Goal: Download file/media

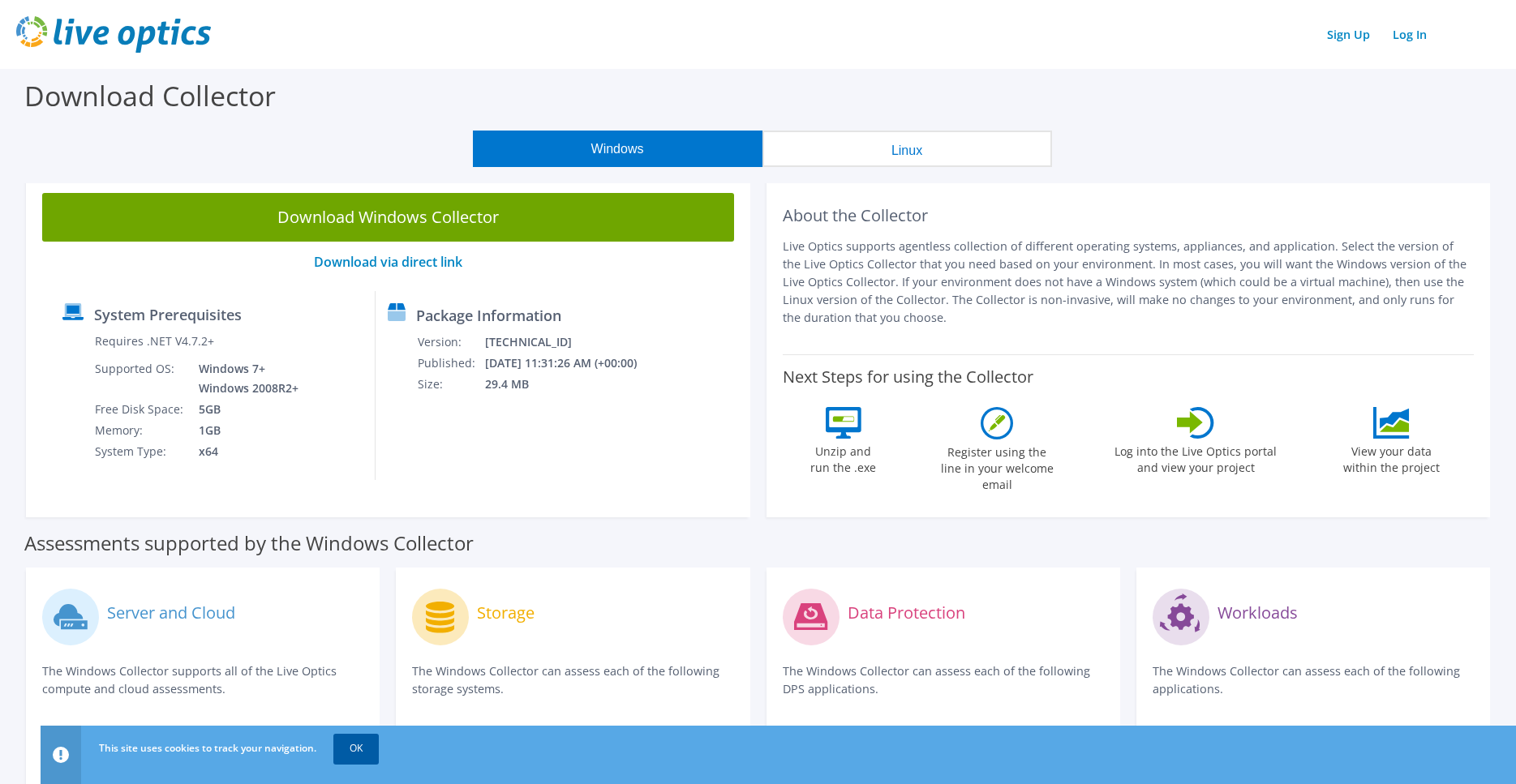
click at [375, 743] on link "OK" at bounding box center [356, 748] width 46 height 29
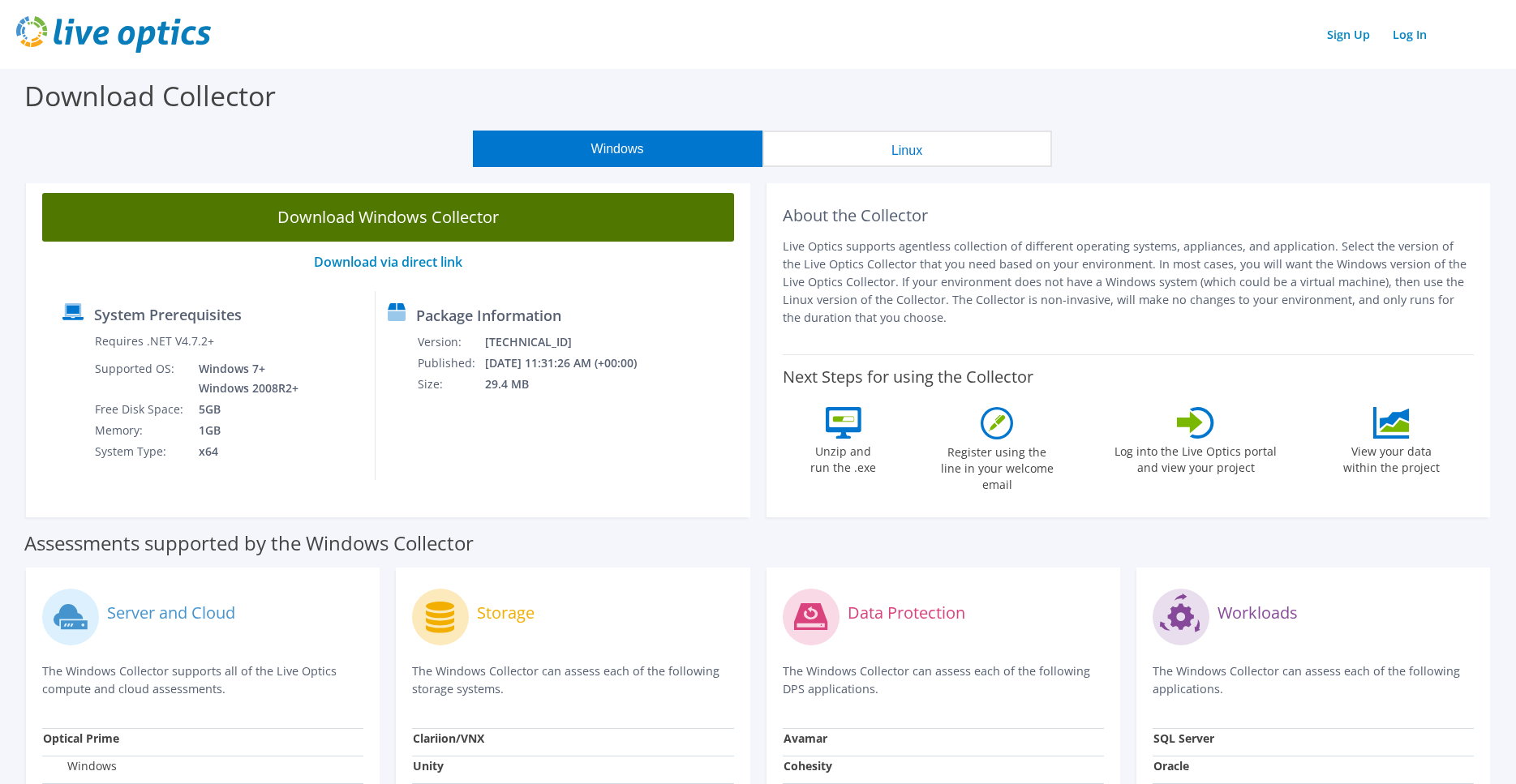
click at [396, 215] on link "Download Windows Collector" at bounding box center [388, 217] width 692 height 49
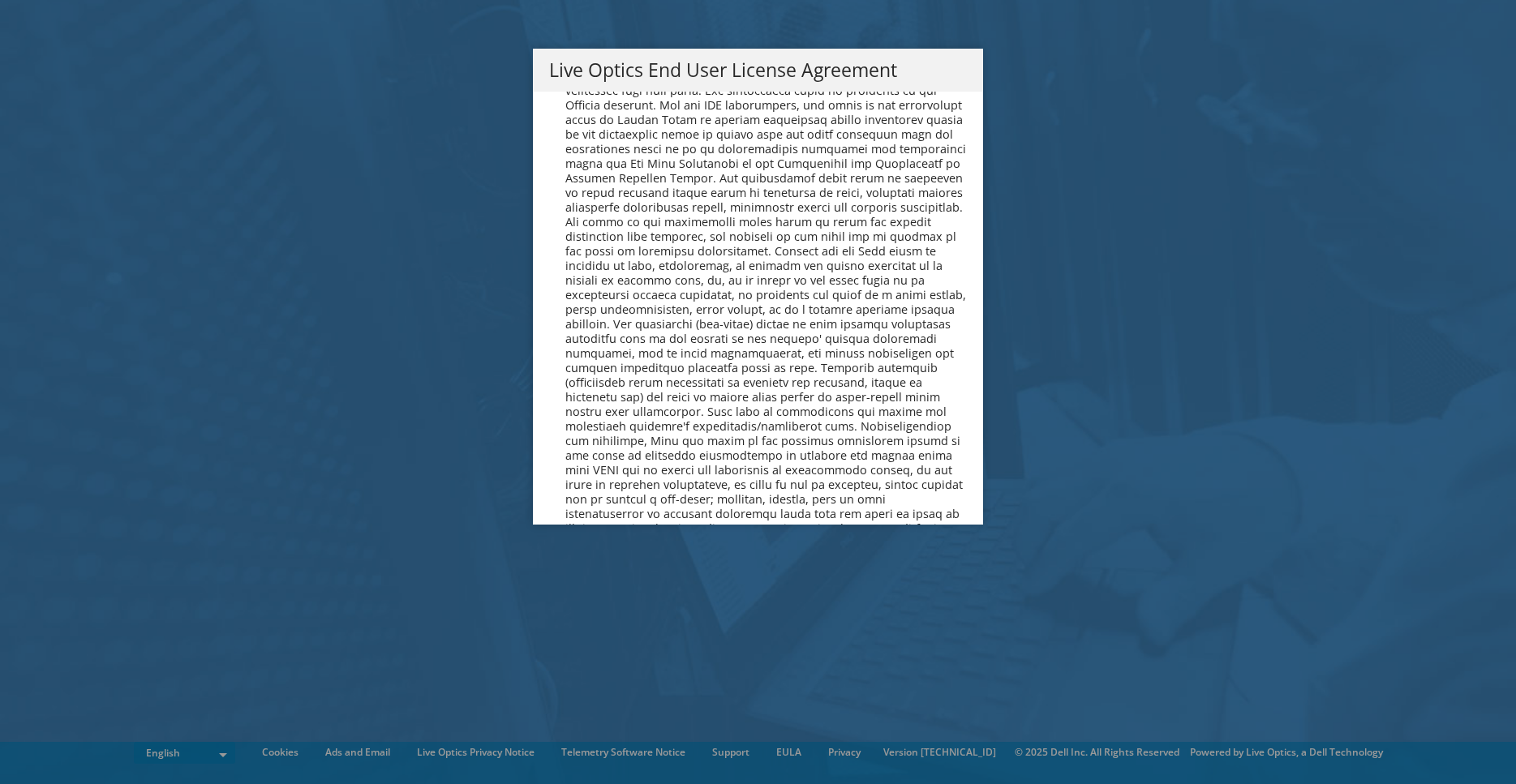
scroll to position [5942, 0]
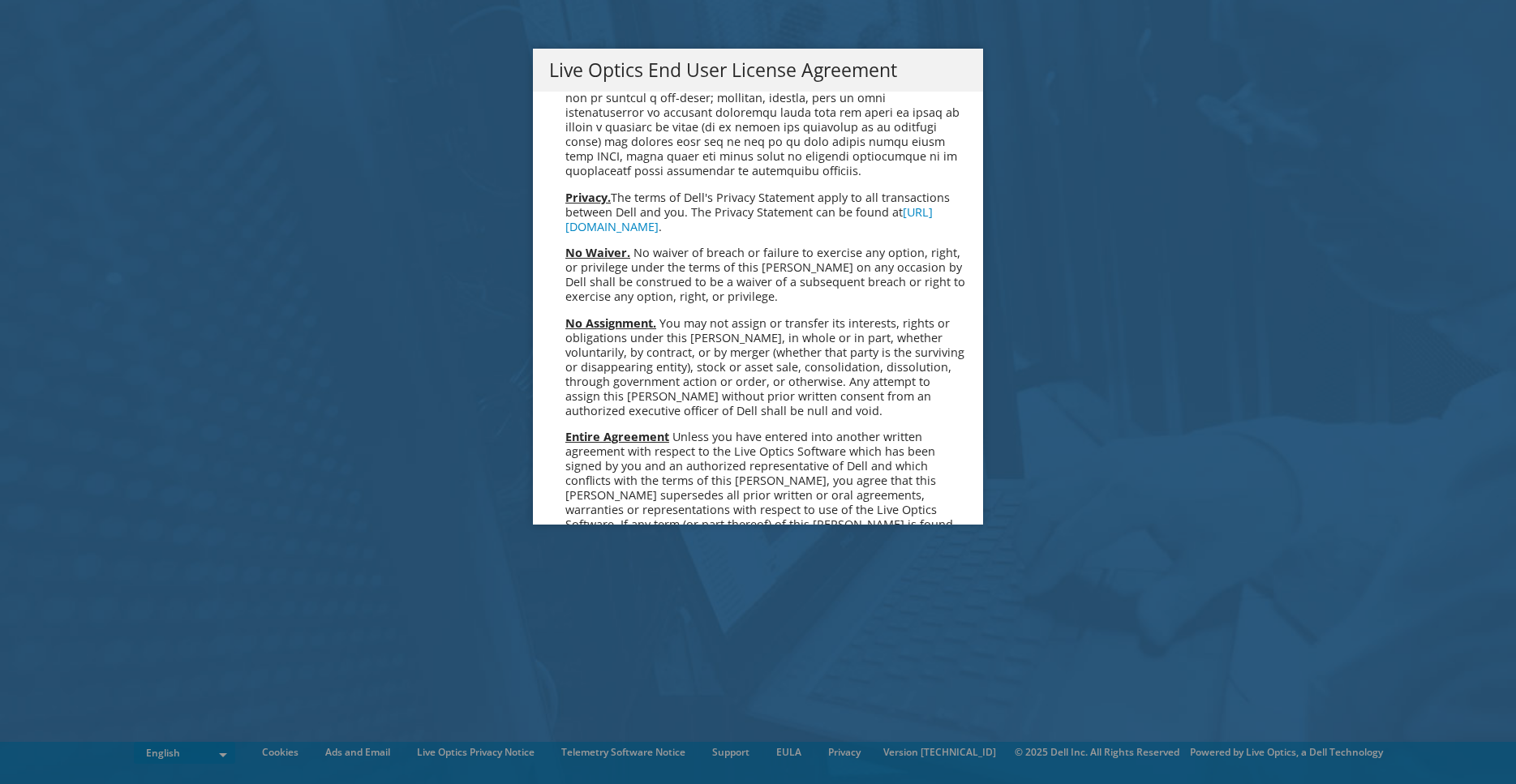
click at [587, 676] on link "Accept" at bounding box center [591, 695] width 83 height 39
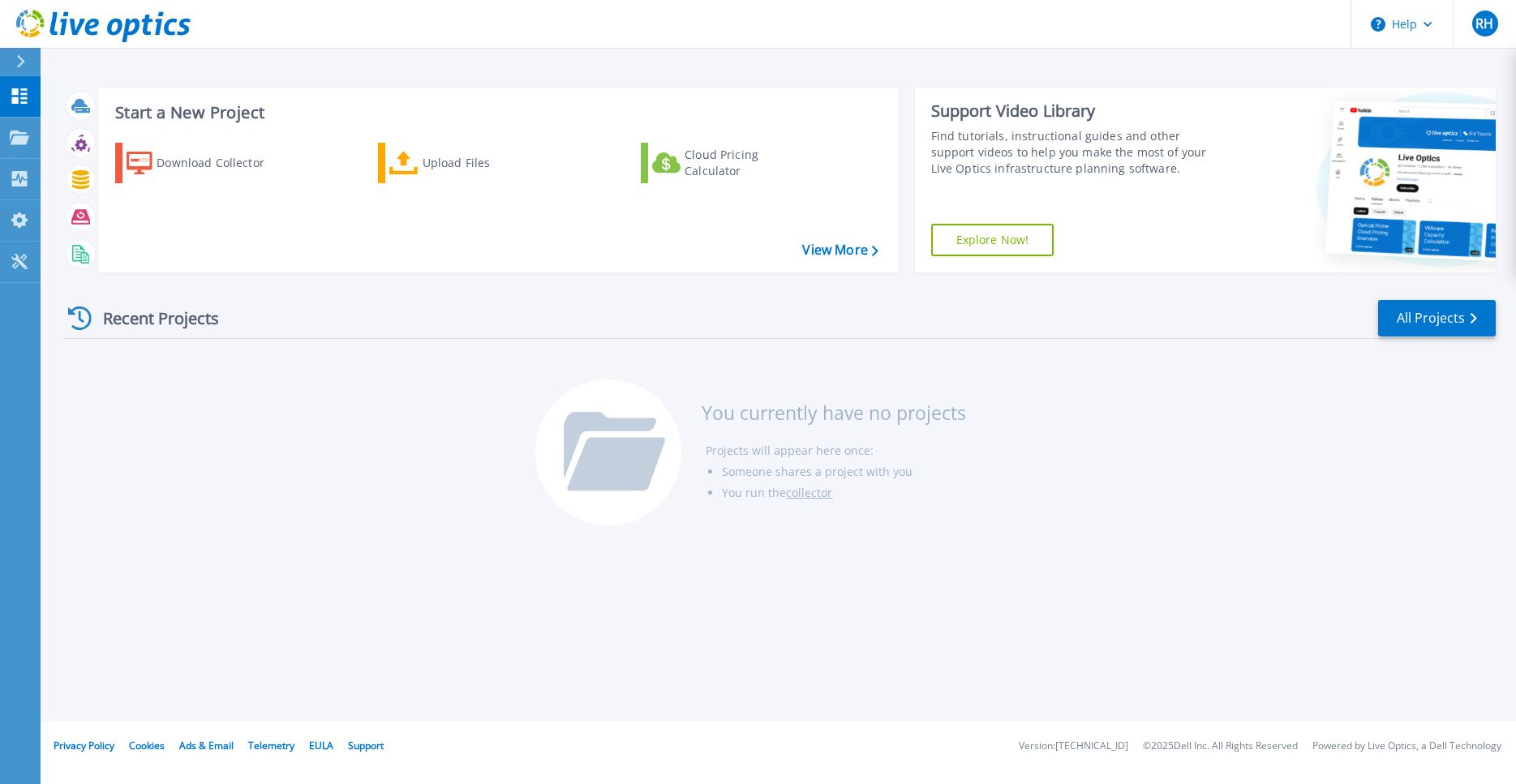
click at [315, 411] on div "Recent Projects All Projects You currently have no projects Projects will appea…" at bounding box center [778, 414] width 1433 height 257
click at [104, 314] on div "Recent Projects" at bounding box center [151, 318] width 179 height 40
click at [86, 320] on icon at bounding box center [80, 318] width 23 height 23
click at [189, 326] on div "Recent Projects" at bounding box center [151, 318] width 179 height 40
click at [1415, 323] on link "All Projects" at bounding box center [1437, 318] width 118 height 37
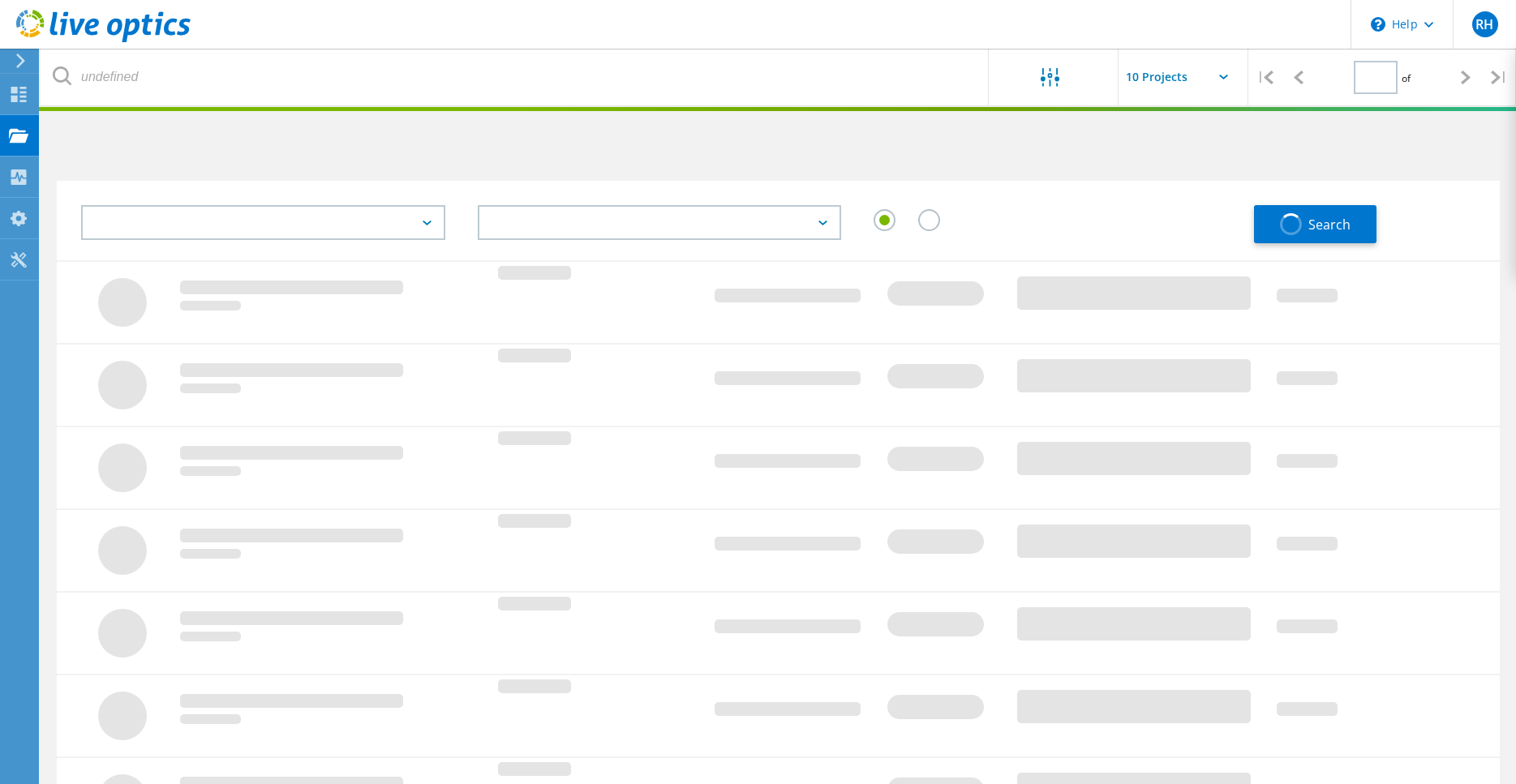
type input "1"
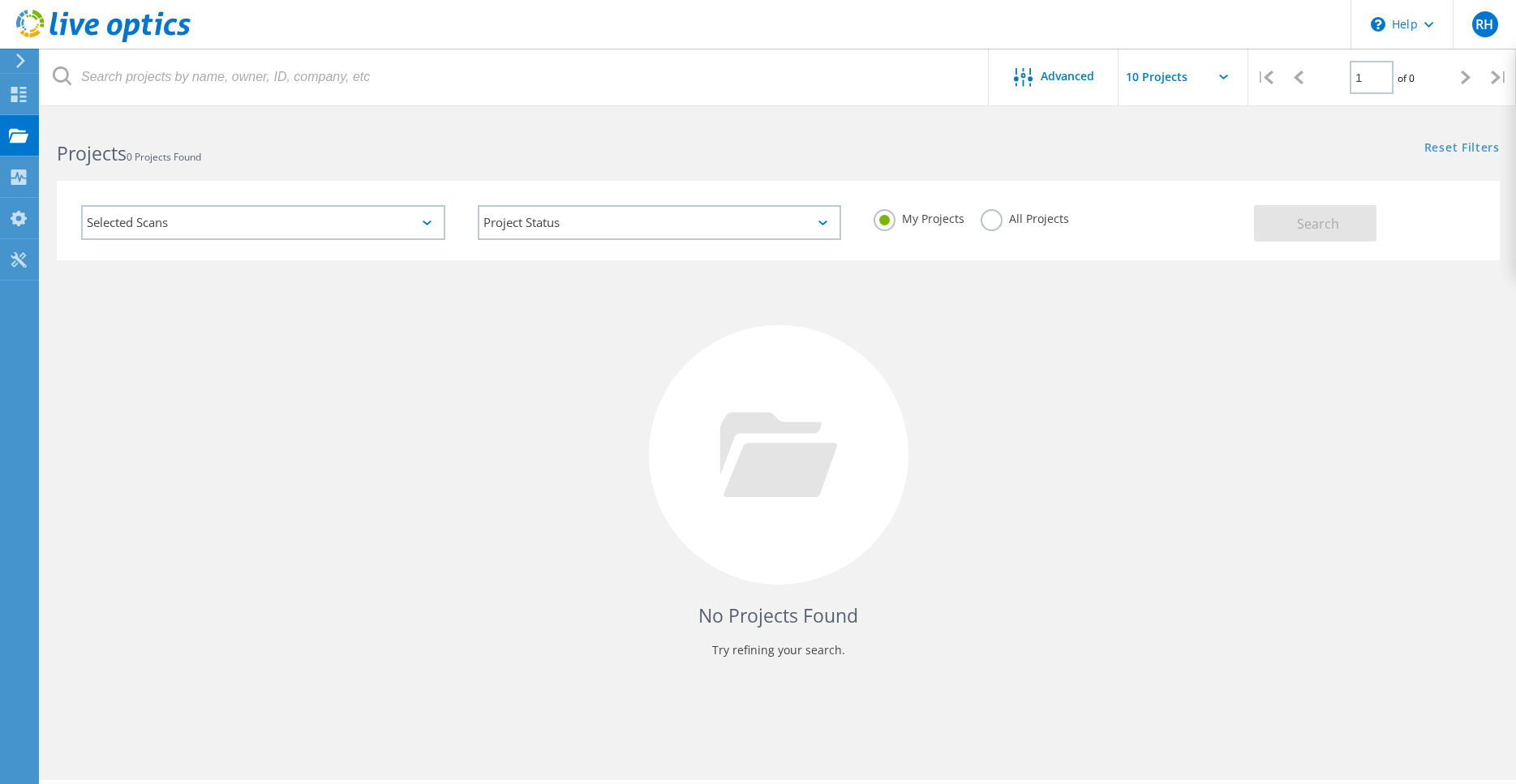
click at [64, 28] on use at bounding box center [104, 26] width 174 height 32
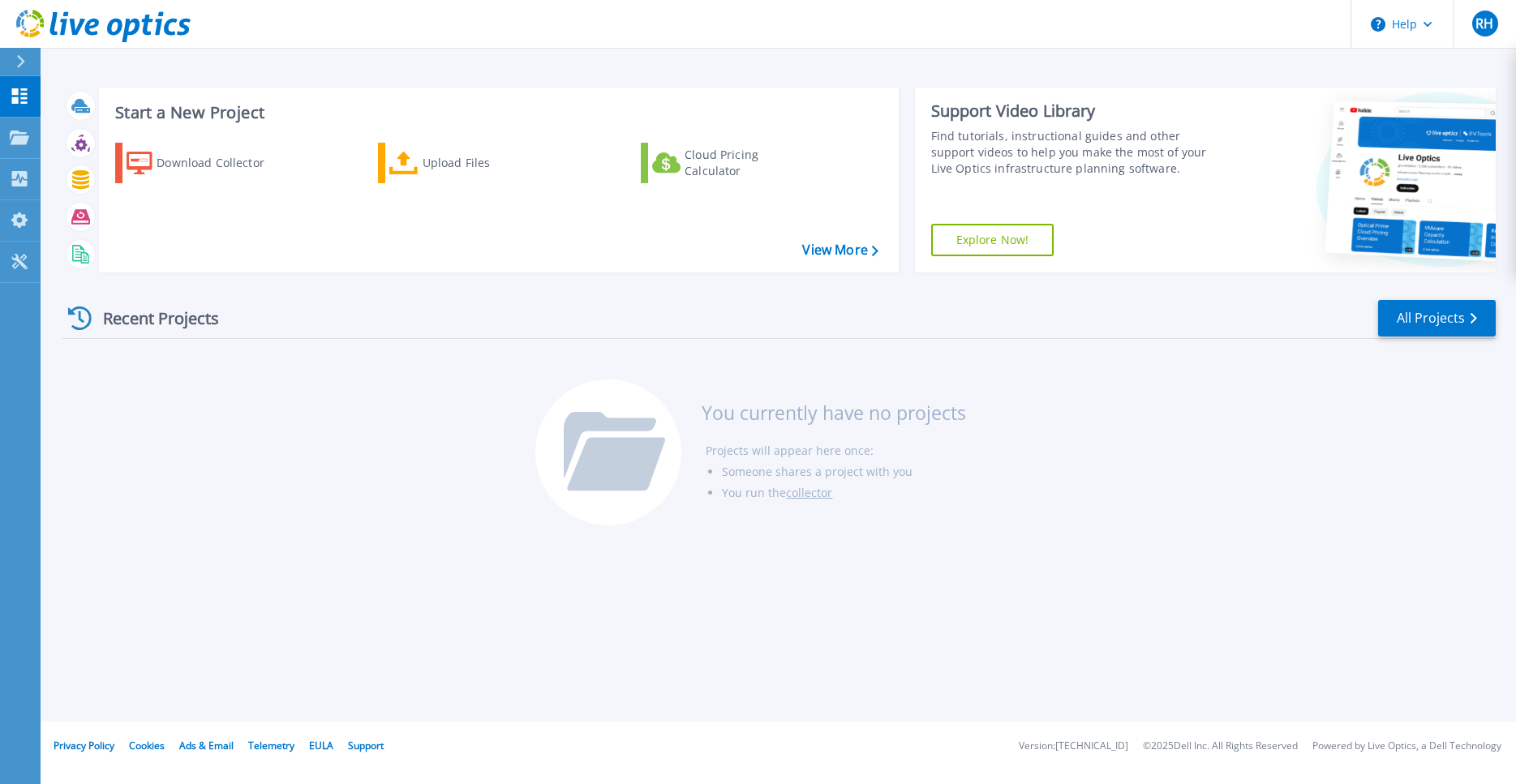
click at [100, 326] on div "Recent Projects" at bounding box center [151, 318] width 179 height 40
click at [66, 322] on div "Recent Projects" at bounding box center [151, 318] width 179 height 40
click at [76, 320] on icon at bounding box center [80, 318] width 23 height 23
